Goal: Task Accomplishment & Management: Complete application form

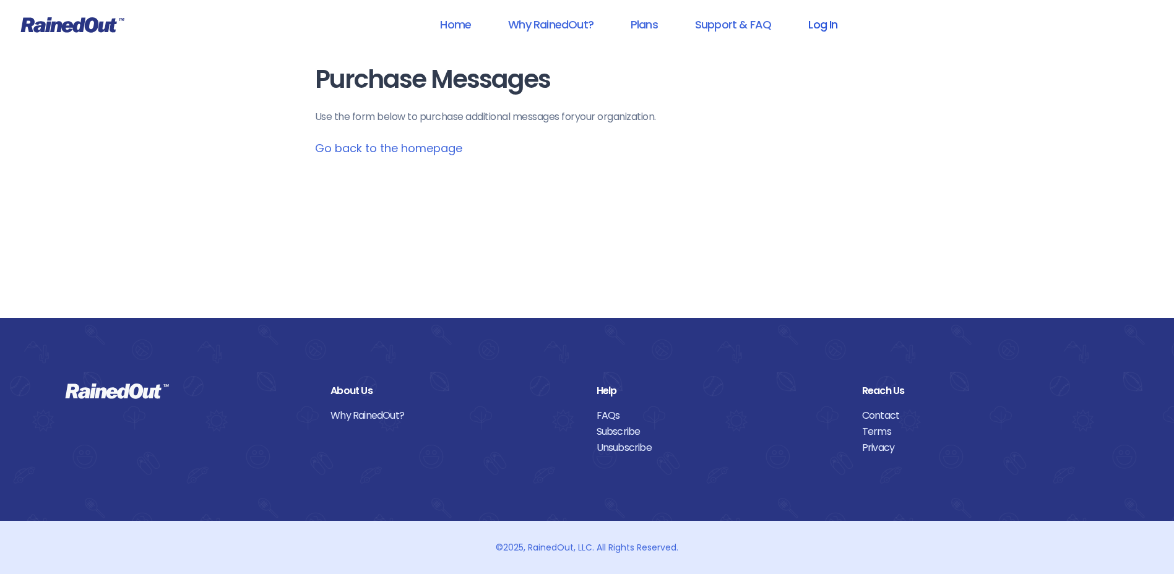
click at [821, 20] on link "Log In" at bounding box center [822, 25] width 61 height 28
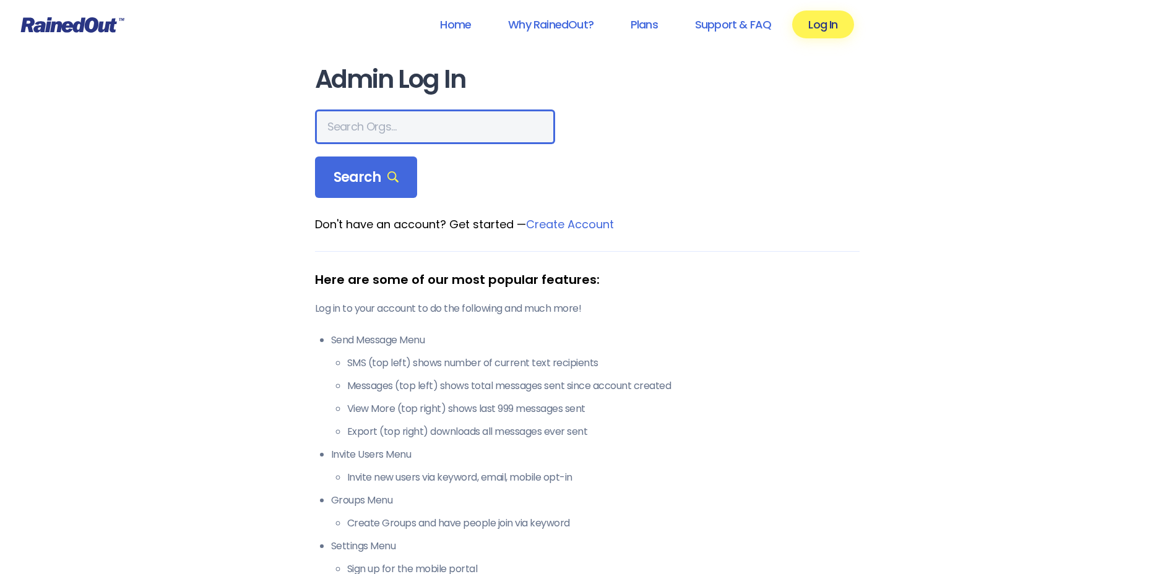
click at [366, 124] on input "text" at bounding box center [435, 127] width 240 height 35
type input "hfah"
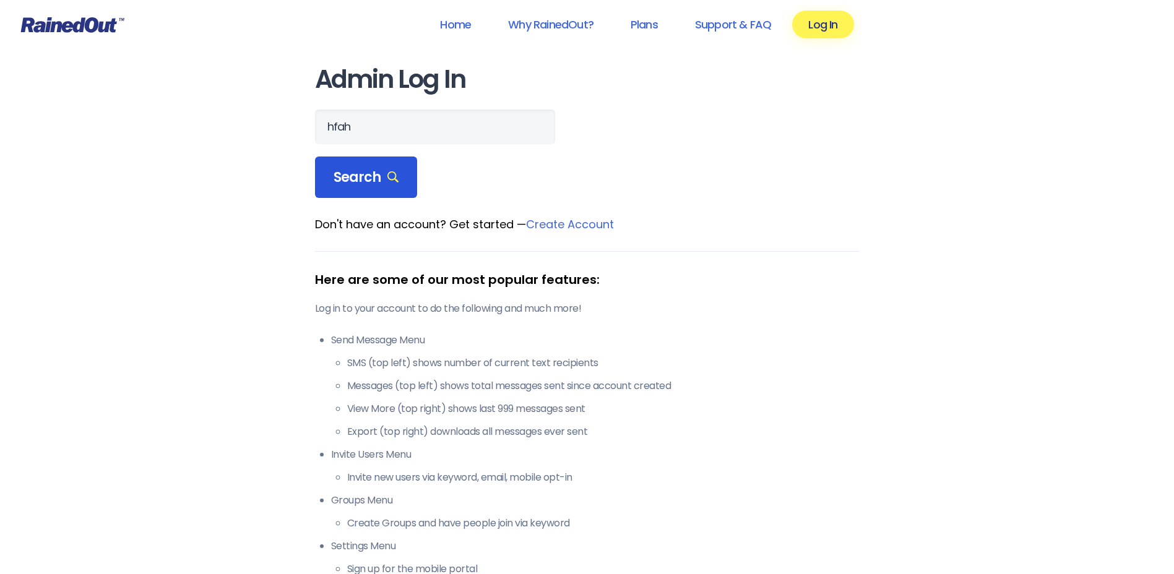
click at [358, 176] on span "Search" at bounding box center [366, 177] width 66 height 17
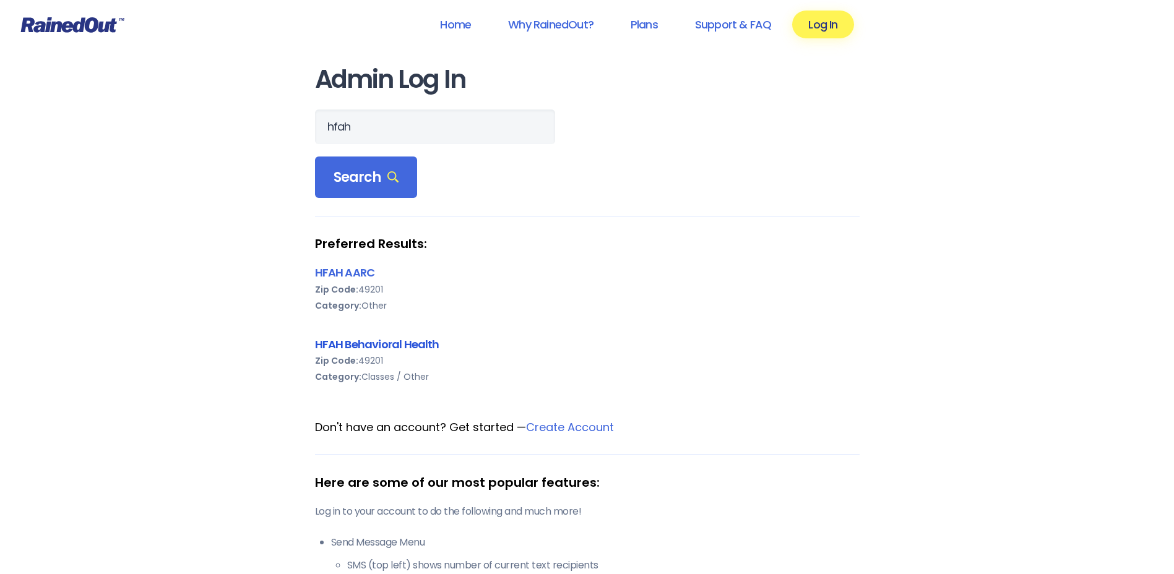
click at [379, 345] on link "HFAH Behavioral Health" at bounding box center [377, 344] width 124 height 15
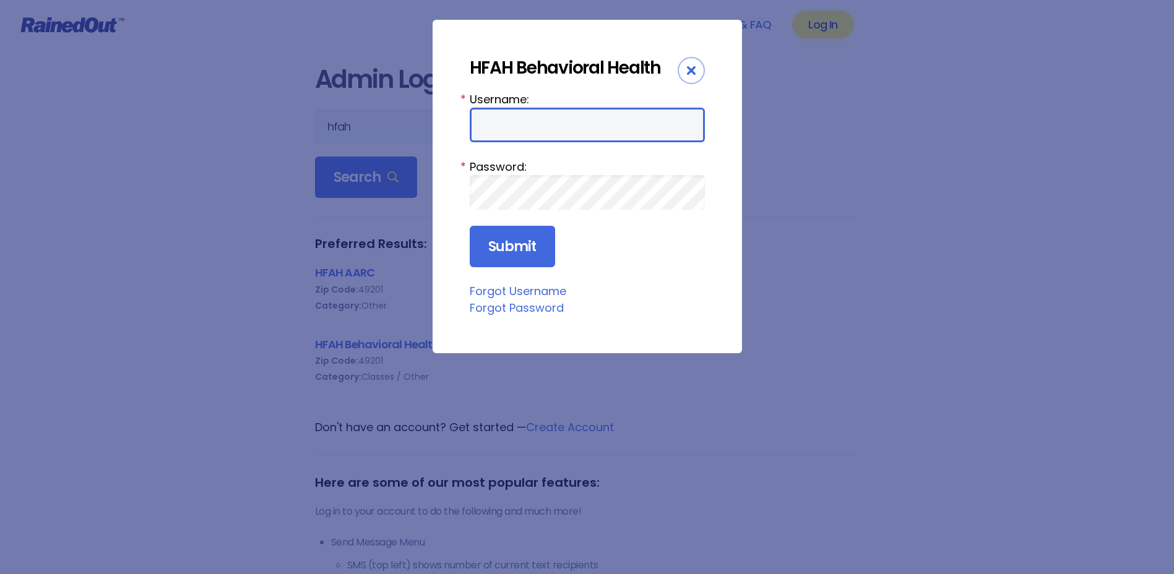
type input "chargenurse"
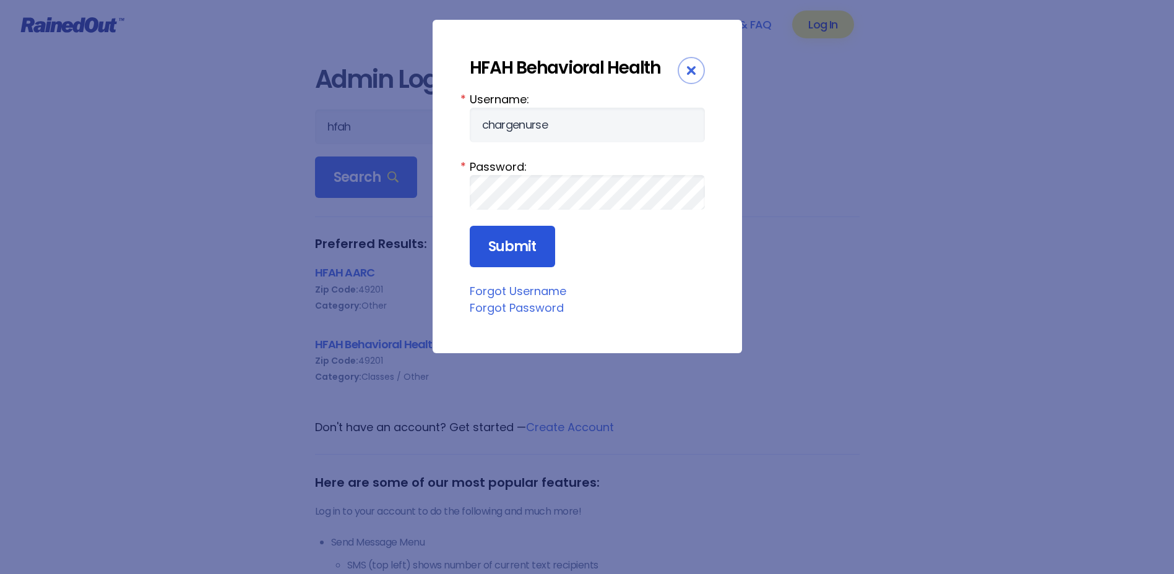
click at [502, 252] on input "Submit" at bounding box center [512, 247] width 85 height 42
